Goal: Transaction & Acquisition: Purchase product/service

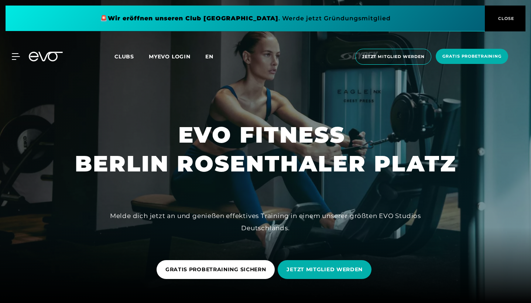
click at [209, 57] on span "en" at bounding box center [209, 56] width 8 height 7
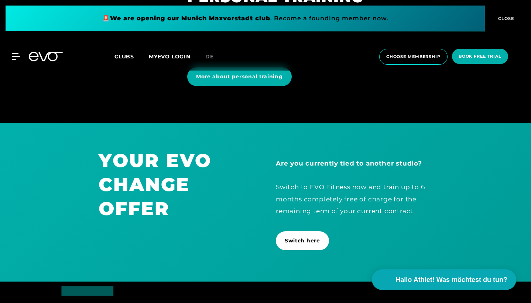
scroll to position [1890, 0]
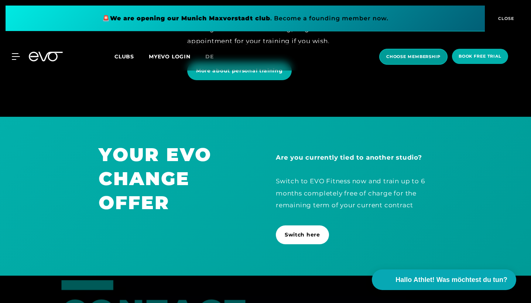
click at [421, 54] on span "choose membership" at bounding box center [414, 57] width 54 height 6
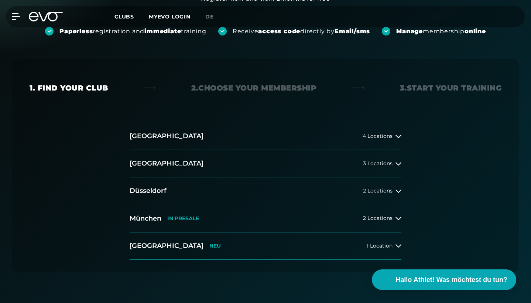
scroll to position [102, 0]
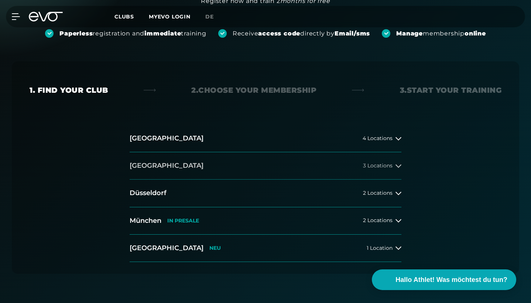
click at [310, 160] on button "Berlin 3 Locations" at bounding box center [266, 165] width 272 height 27
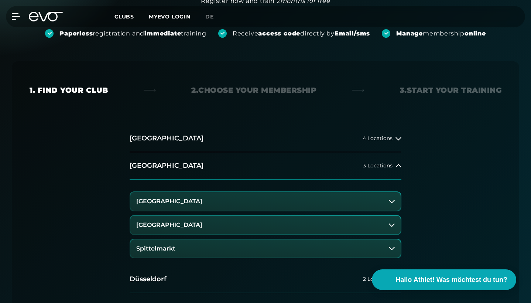
click at [232, 221] on button "[GEOGRAPHIC_DATA]" at bounding box center [265, 225] width 271 height 18
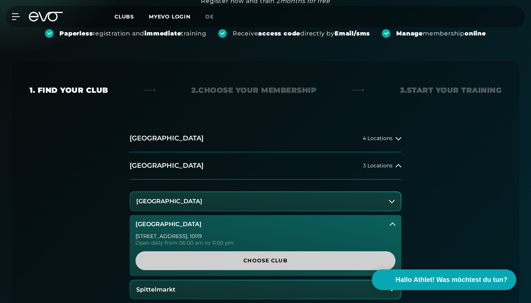
click at [196, 255] on link "Choose Club" at bounding box center [266, 260] width 260 height 19
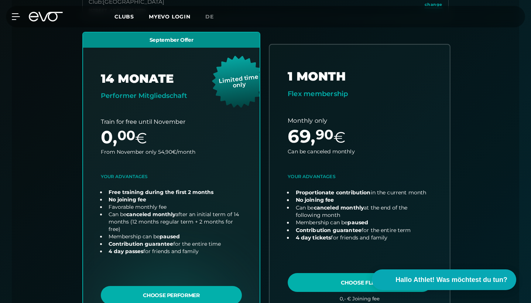
scroll to position [264, 0]
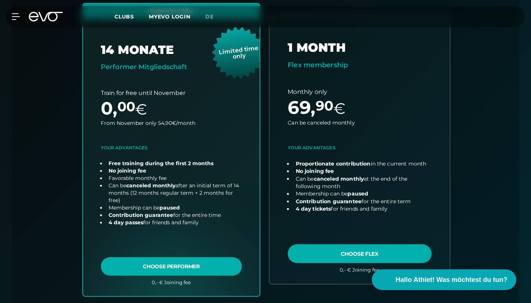
click at [330, 251] on link "choose plan" at bounding box center [360, 150] width 180 height 268
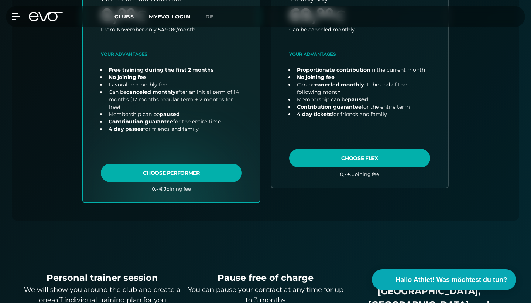
scroll to position [375, 0]
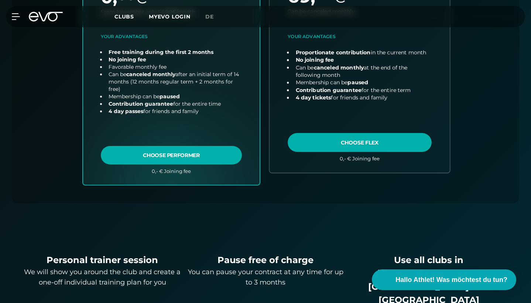
click at [329, 136] on link "choose plan" at bounding box center [360, 39] width 180 height 268
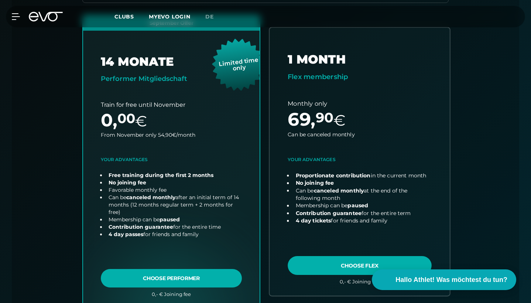
scroll to position [246, 0]
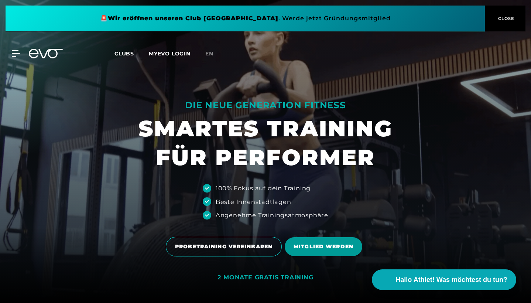
click at [318, 245] on span "MITGLIED WERDEN" at bounding box center [324, 247] width 60 height 8
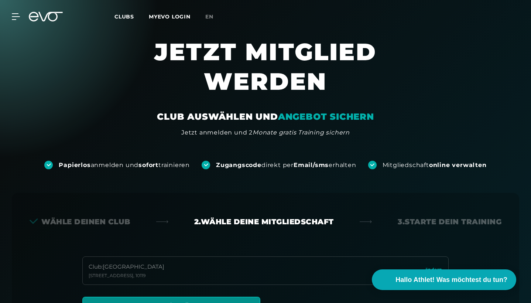
click at [170, 19] on link "MYEVO LOGIN" at bounding box center [170, 16] width 42 height 7
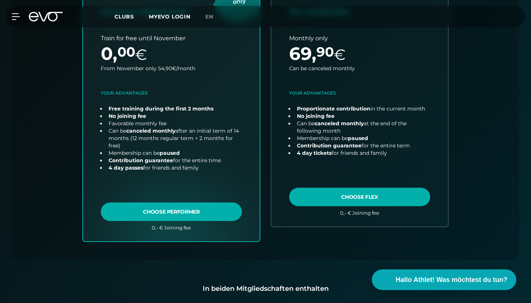
scroll to position [273, 0]
